Goal: Task Accomplishment & Management: Manage account settings

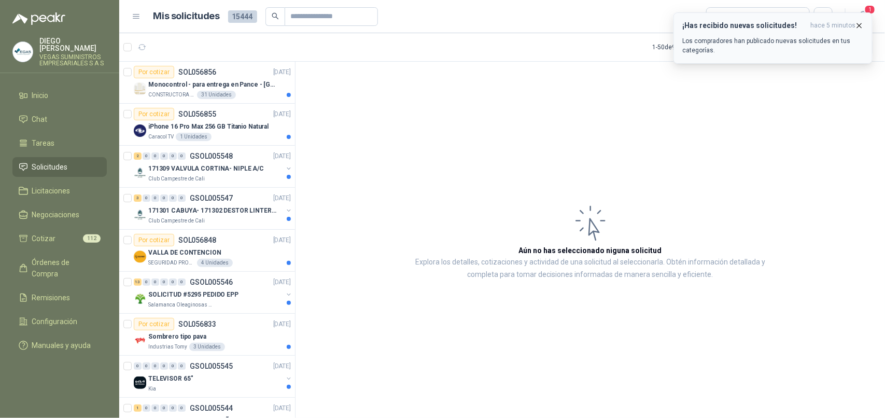
click at [860, 23] on icon "button" at bounding box center [859, 25] width 9 height 9
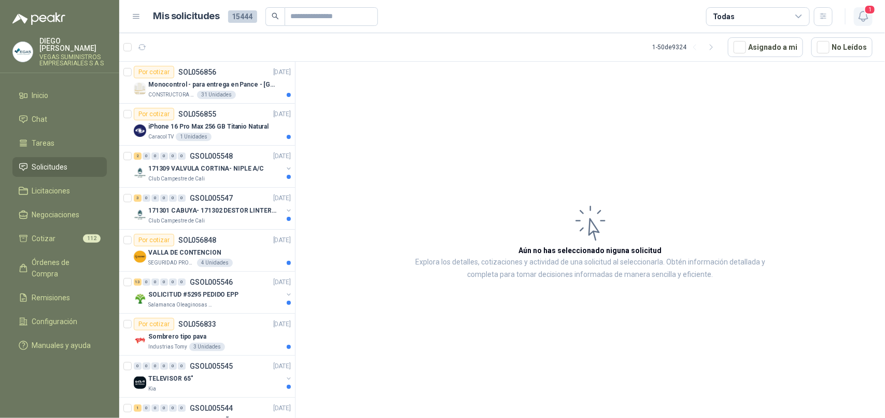
click at [863, 17] on icon "button" at bounding box center [863, 16] width 13 height 13
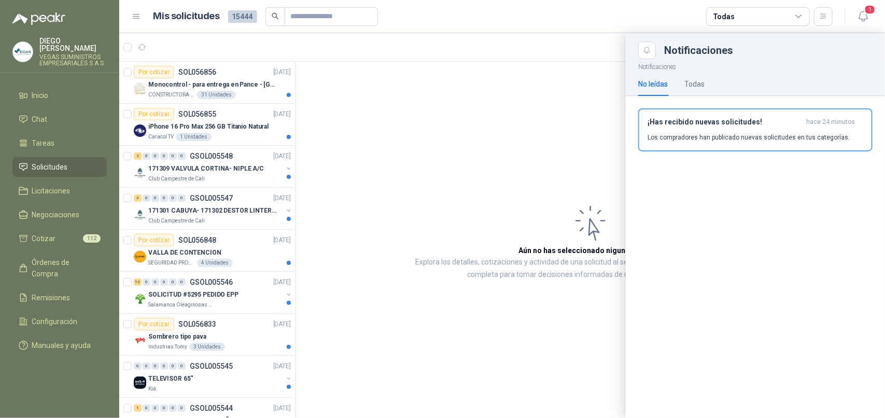
click at [709, 116] on button "¡Has recibido nuevas solicitudes! hace 24 minutos Los compradores han publicado…" at bounding box center [756, 129] width 234 height 43
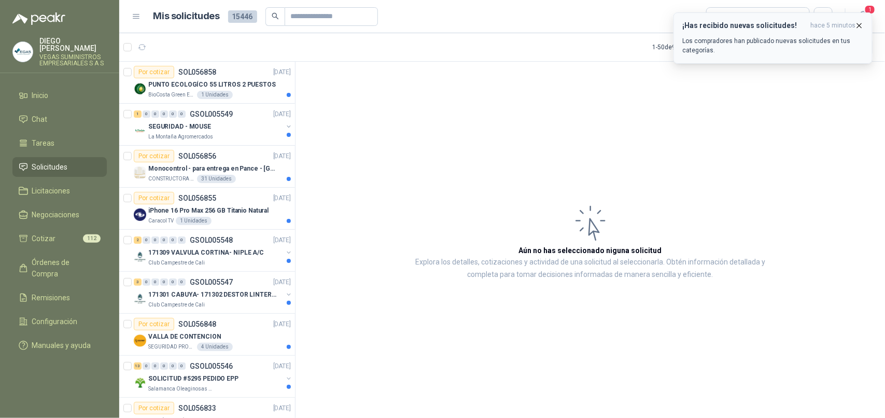
click at [837, 35] on div "¡Has recibido nuevas solicitudes! hace 5 minutos Los compradores han publicado …" at bounding box center [774, 38] width 182 height 34
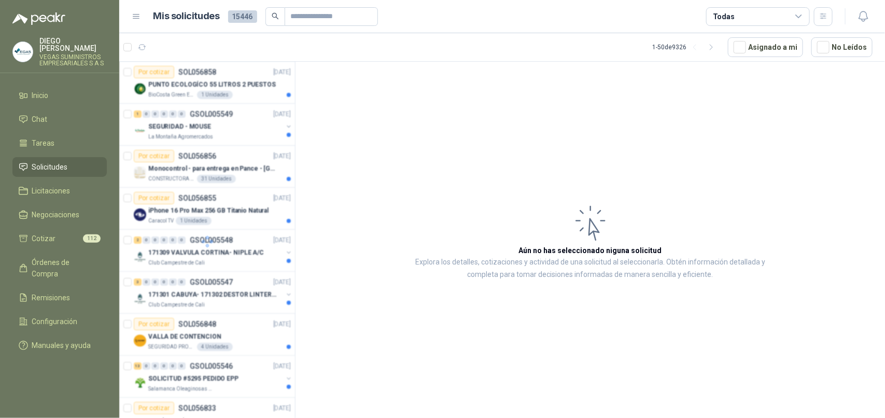
click at [865, 27] on header "Mis solicitudes 15446 Todas" at bounding box center [502, 16] width 766 height 33
